Goal: Task Accomplishment & Management: Manage account settings

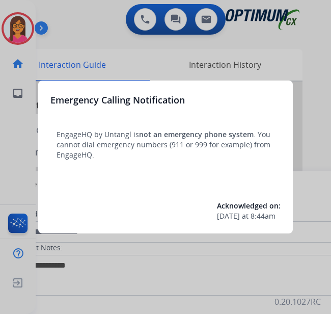
click at [25, 30] on div at bounding box center [165, 157] width 331 height 314
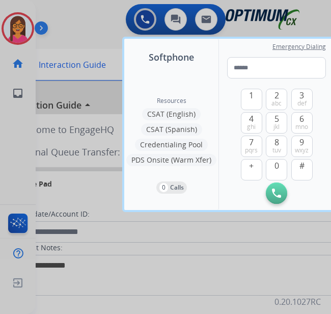
click at [25, 30] on div at bounding box center [165, 157] width 331 height 314
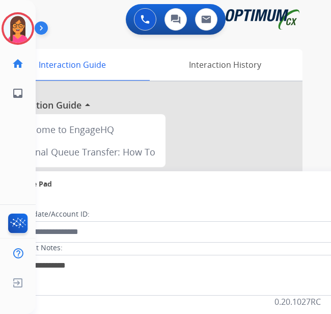
click at [25, 30] on img at bounding box center [18, 28] width 29 height 29
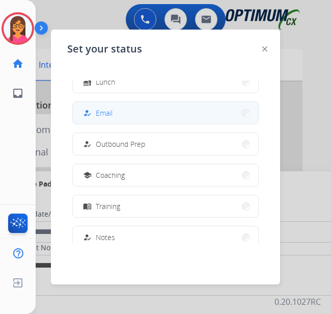
scroll to position [254, 0]
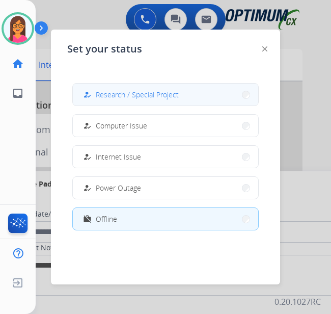
click at [126, 96] on span "Research / Special Project" at bounding box center [137, 94] width 83 height 11
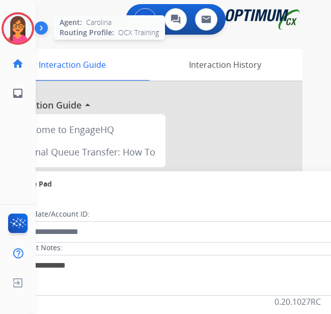
click at [26, 21] on img at bounding box center [18, 28] width 29 height 29
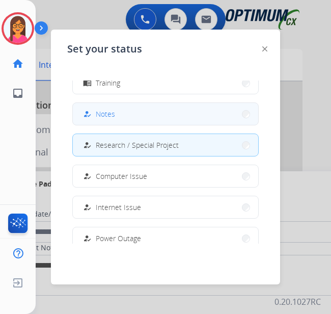
scroll to position [153, 0]
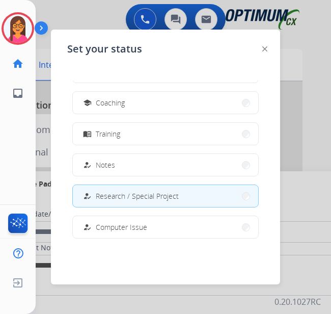
click at [98, 197] on div "how_to_reg Research / Special Project" at bounding box center [130, 196] width 98 height 12
